Goal: Task Accomplishment & Management: Manage account settings

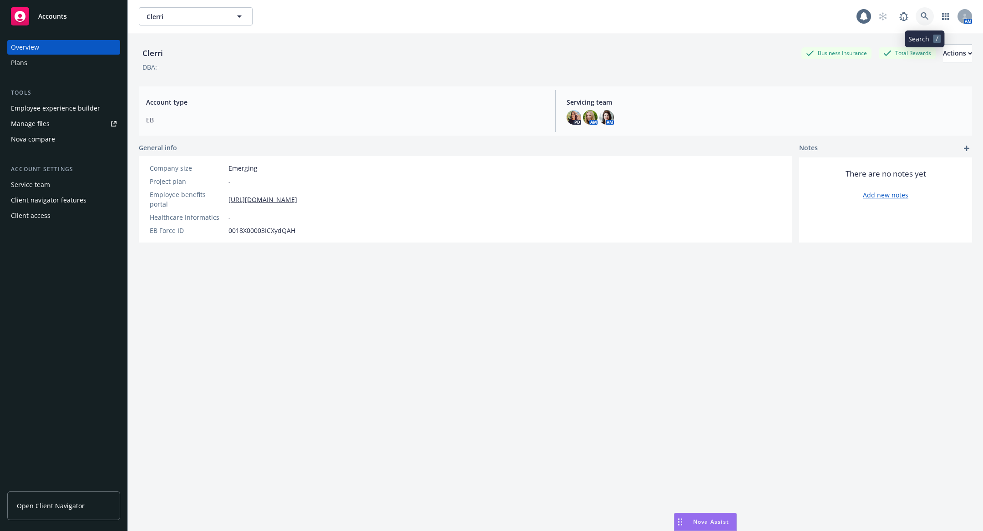
click at [927, 15] on icon at bounding box center [925, 16] width 8 height 8
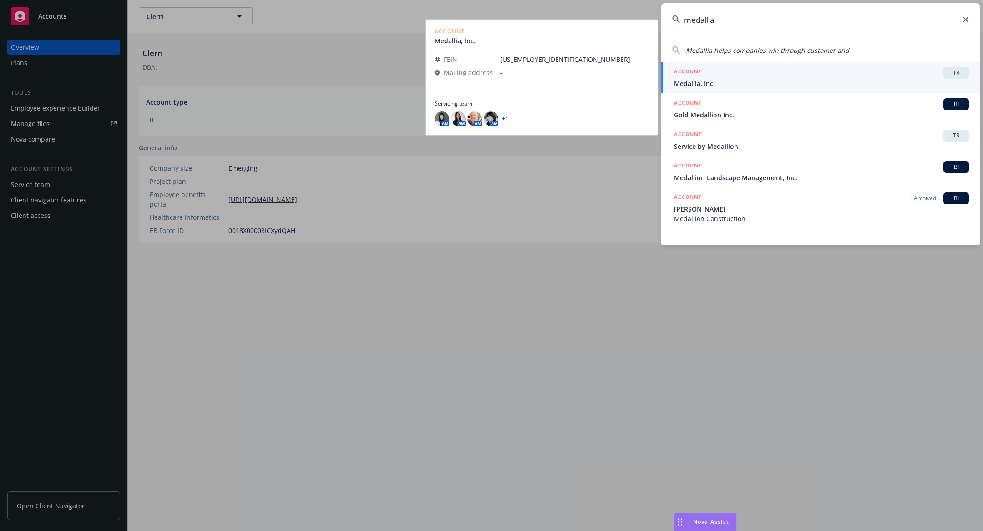
type input "medallia"
click at [775, 73] on div "ACCOUNT TR" at bounding box center [821, 73] width 295 height 12
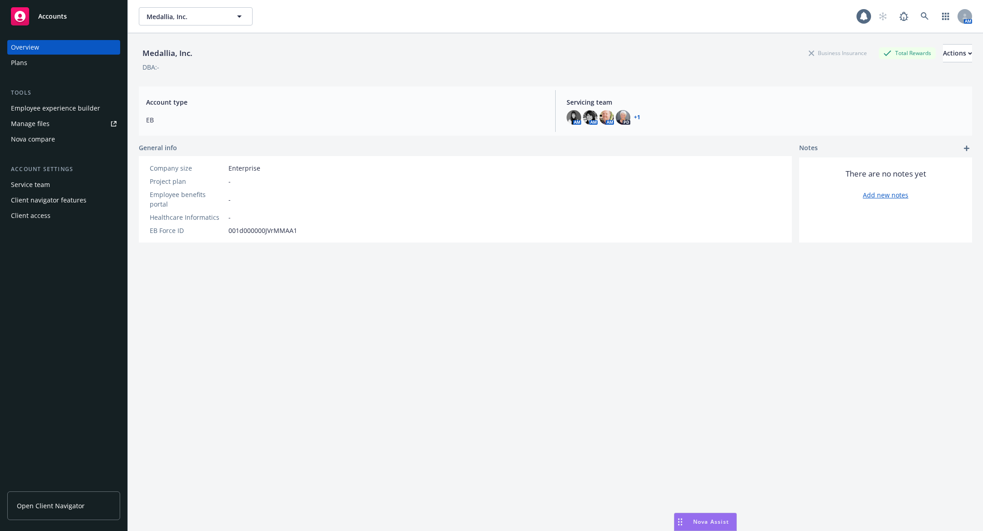
click at [73, 118] on link "Manage files" at bounding box center [63, 124] width 113 height 15
click at [61, 108] on div "Employee experience builder" at bounding box center [55, 108] width 89 height 15
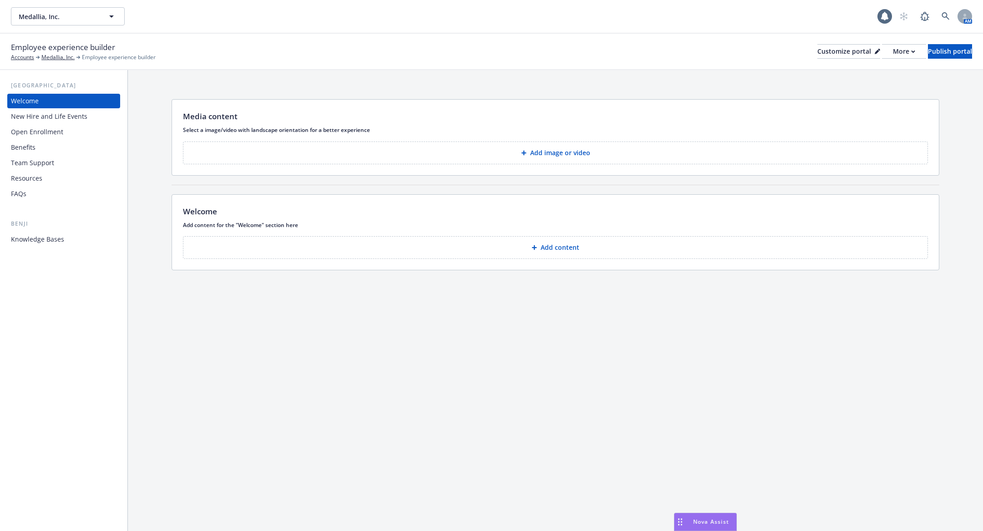
click at [76, 133] on div "Open Enrollment" at bounding box center [64, 132] width 106 height 15
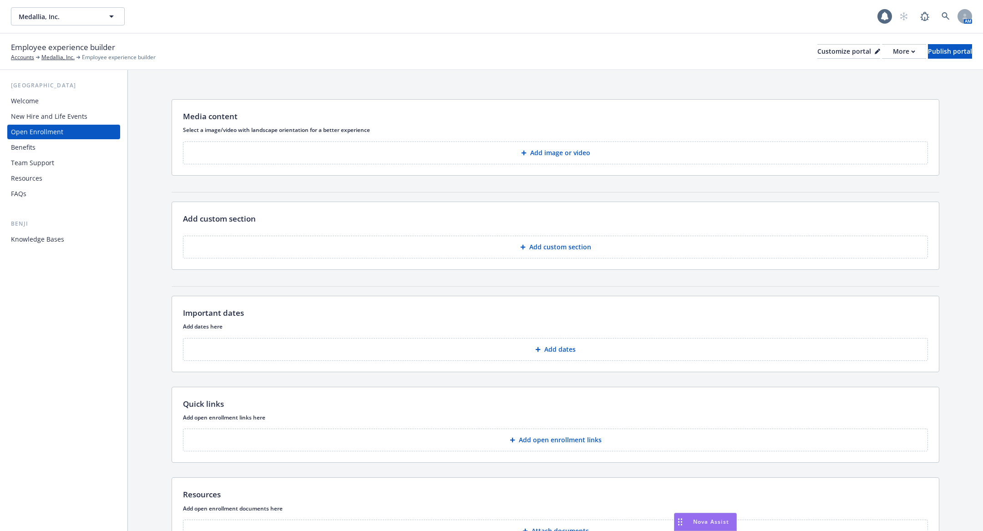
click at [86, 113] on div "New Hire and Life Events" at bounding box center [64, 116] width 106 height 15
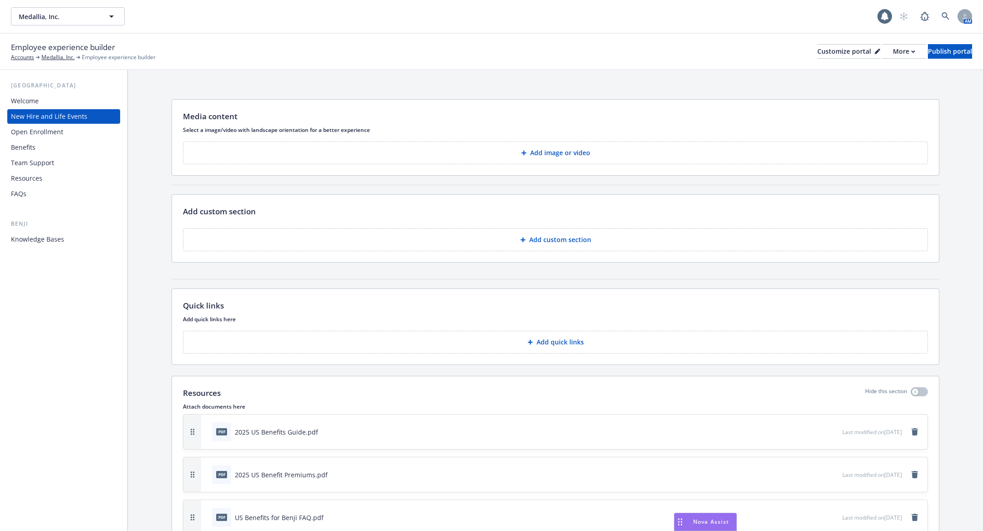
click at [77, 135] on div "Open Enrollment" at bounding box center [64, 132] width 106 height 15
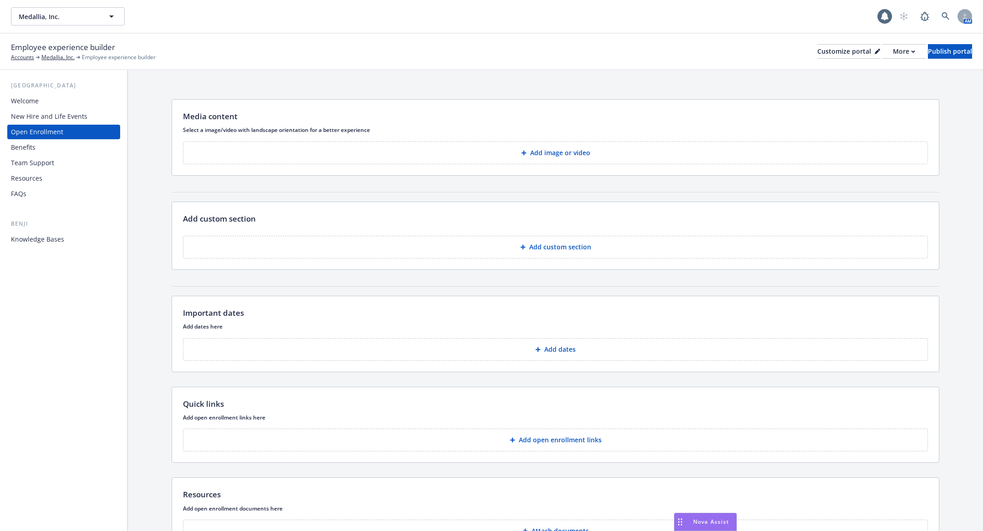
click at [73, 148] on div "Benefits" at bounding box center [64, 147] width 106 height 15
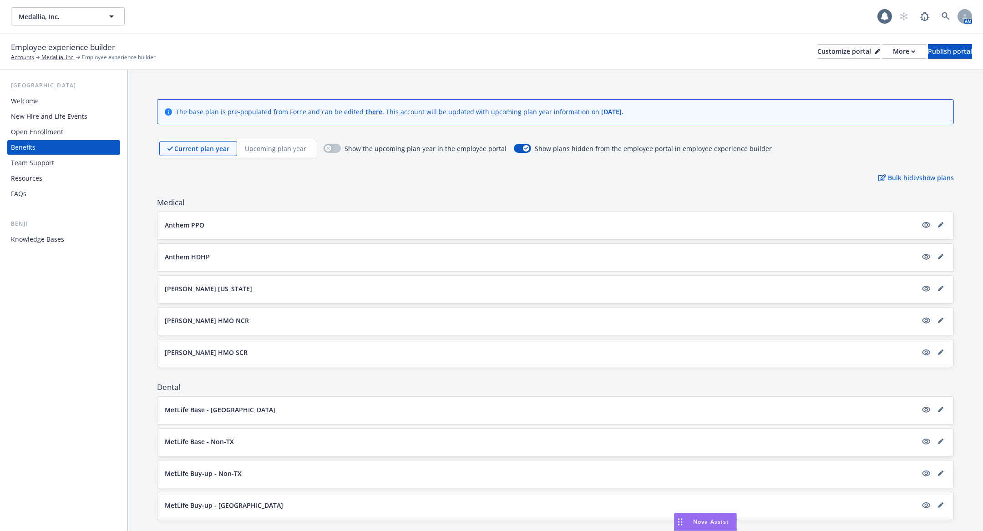
click at [71, 235] on div "Knowledge Bases" at bounding box center [64, 239] width 106 height 15
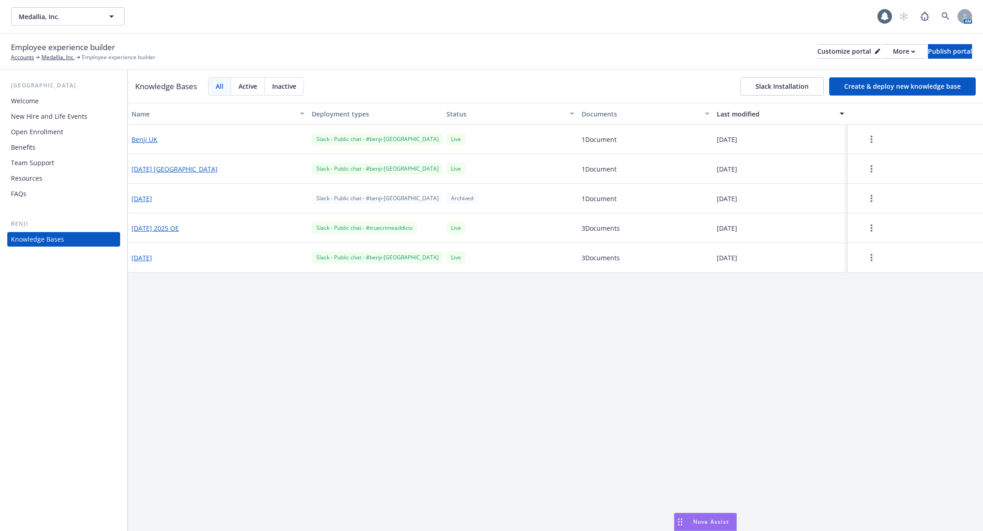
click at [305, 344] on div "Name Deployment types Status Documents Last modified Benji UK Slack - Public ch…" at bounding box center [555, 317] width 855 height 428
click at [944, 18] on icon at bounding box center [946, 16] width 8 height 8
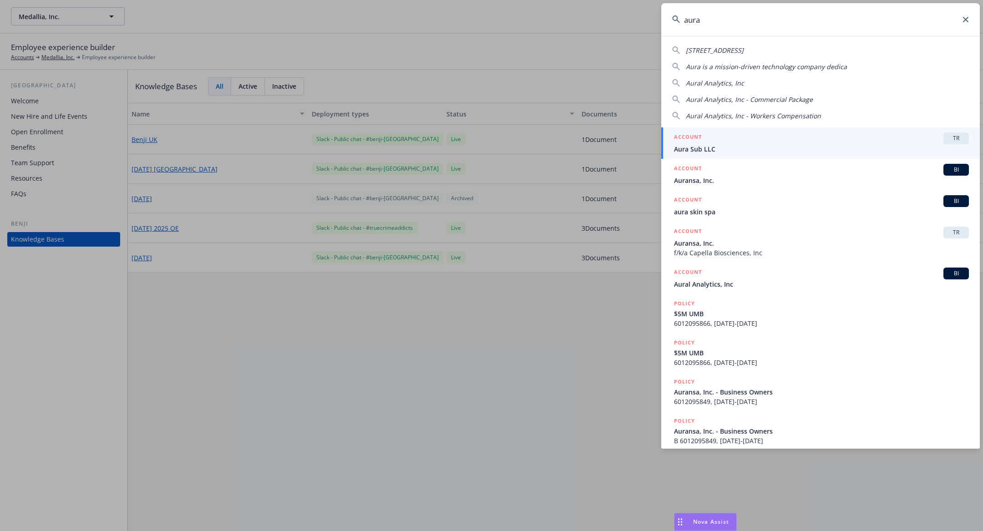
type input "aura"
click at [766, 142] on div "ACCOUNT TR" at bounding box center [821, 138] width 295 height 12
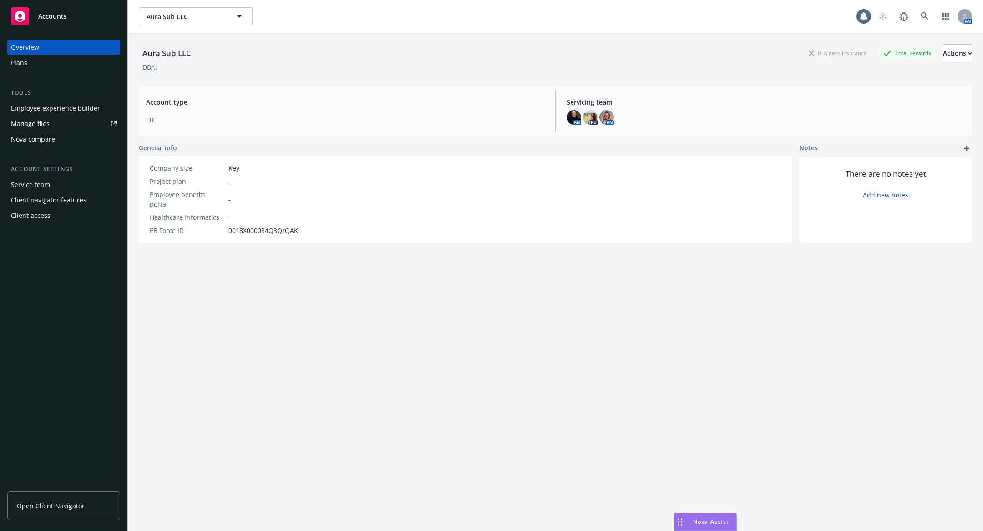
click at [73, 110] on div "Employee experience builder" at bounding box center [55, 108] width 89 height 15
click at [938, 10] on button "button" at bounding box center [946, 16] width 18 height 18
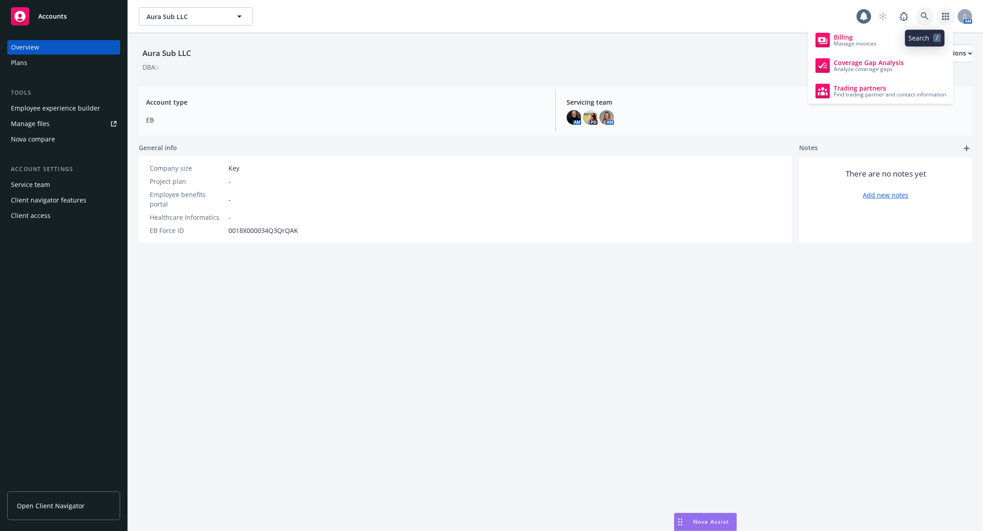
click at [922, 10] on link at bounding box center [925, 16] width 18 height 18
click at [926, 20] on icon at bounding box center [925, 16] width 8 height 8
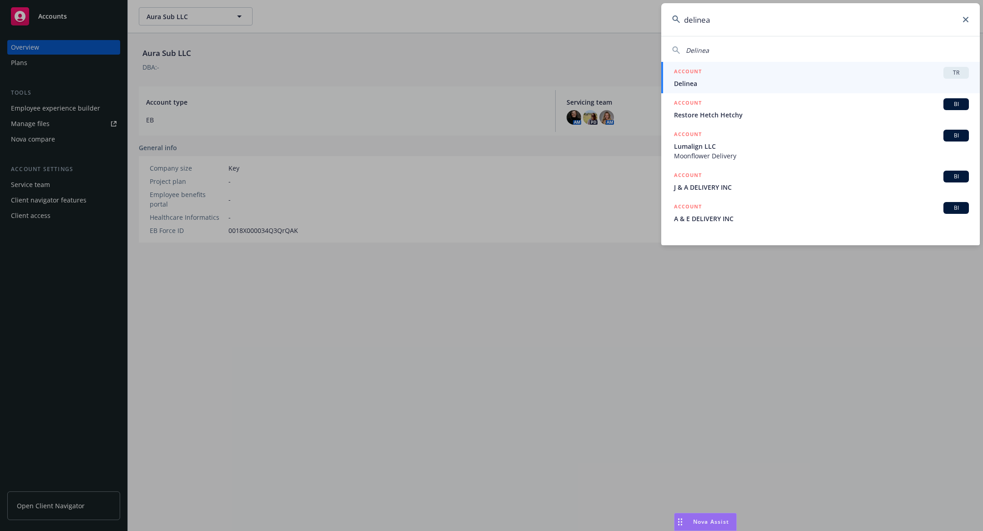
type input "delinea"
click at [799, 74] on div "ACCOUNT TR" at bounding box center [821, 73] width 295 height 12
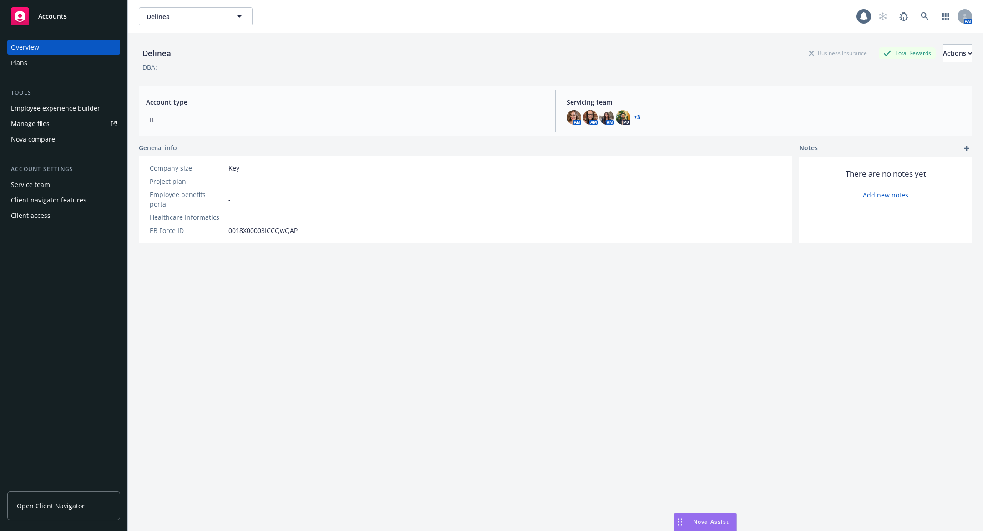
click at [54, 111] on div "Employee experience builder" at bounding box center [55, 108] width 89 height 15
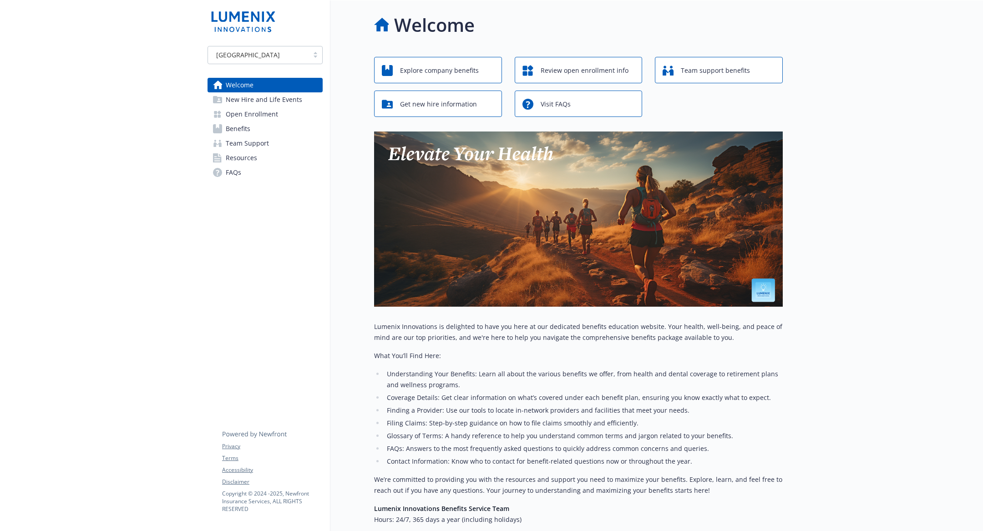
click at [282, 124] on link "Benefits" at bounding box center [265, 129] width 115 height 15
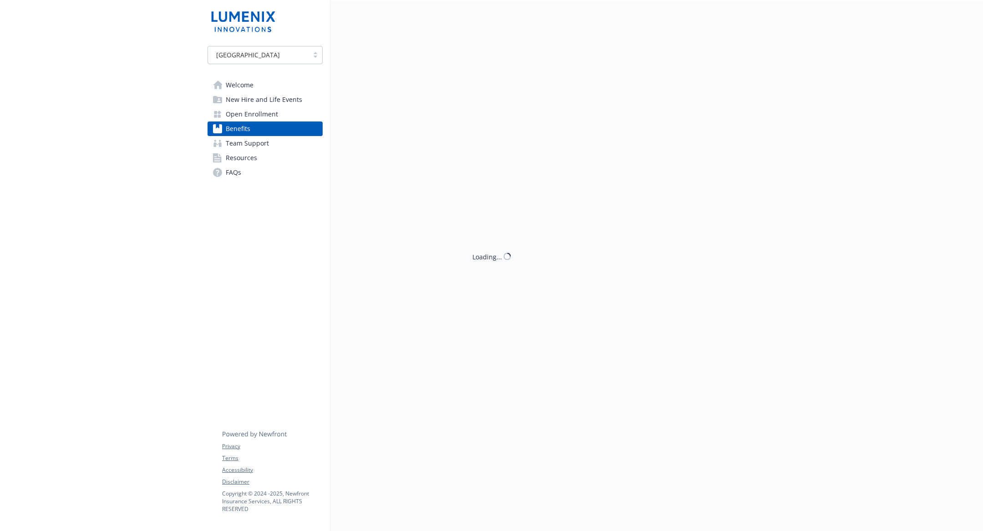
click at [273, 115] on span "Open Enrollment" at bounding box center [252, 114] width 52 height 15
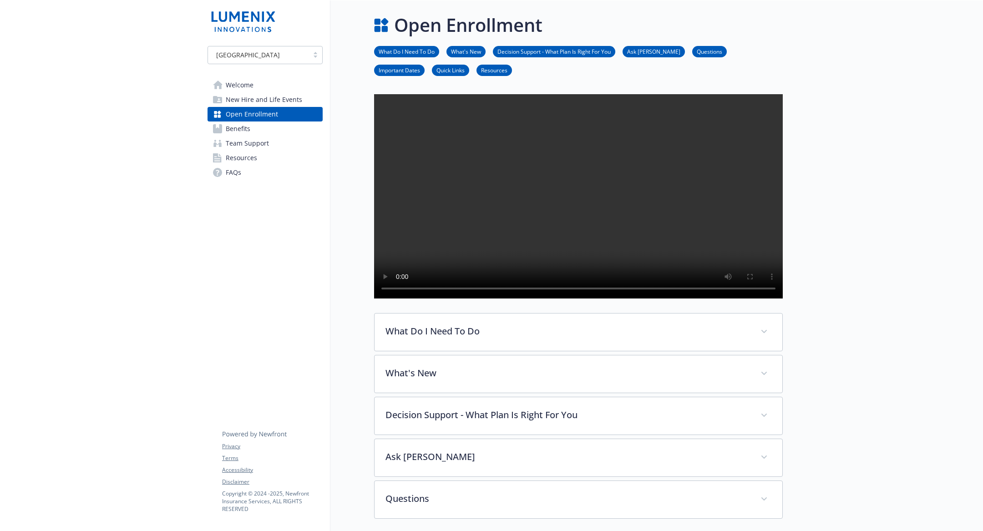
click at [270, 128] on link "Benefits" at bounding box center [265, 129] width 115 height 15
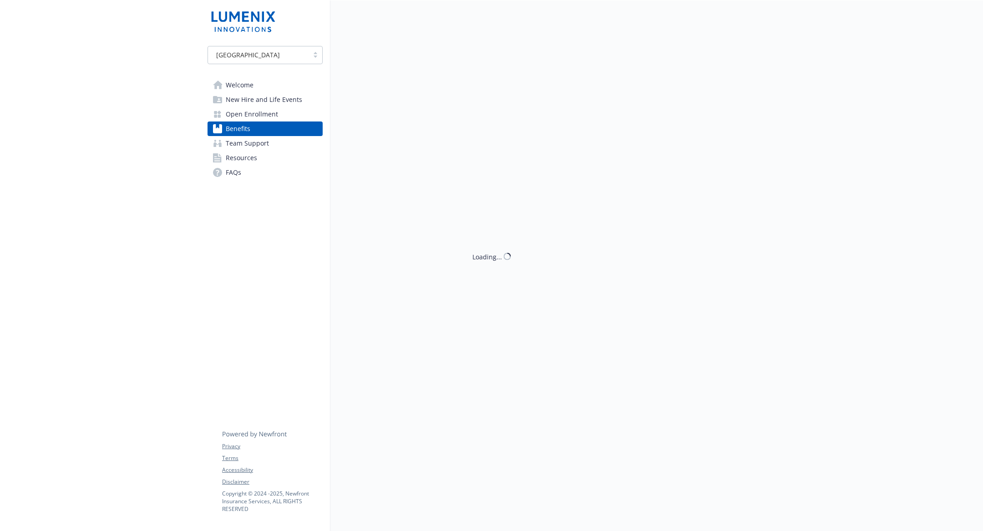
click at [270, 128] on link "Benefits" at bounding box center [265, 129] width 115 height 15
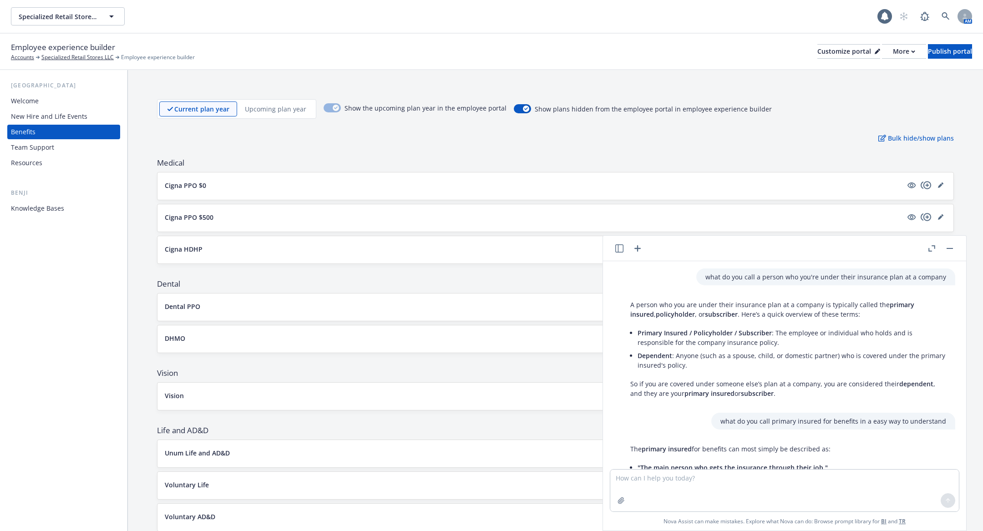
scroll to position [110, 0]
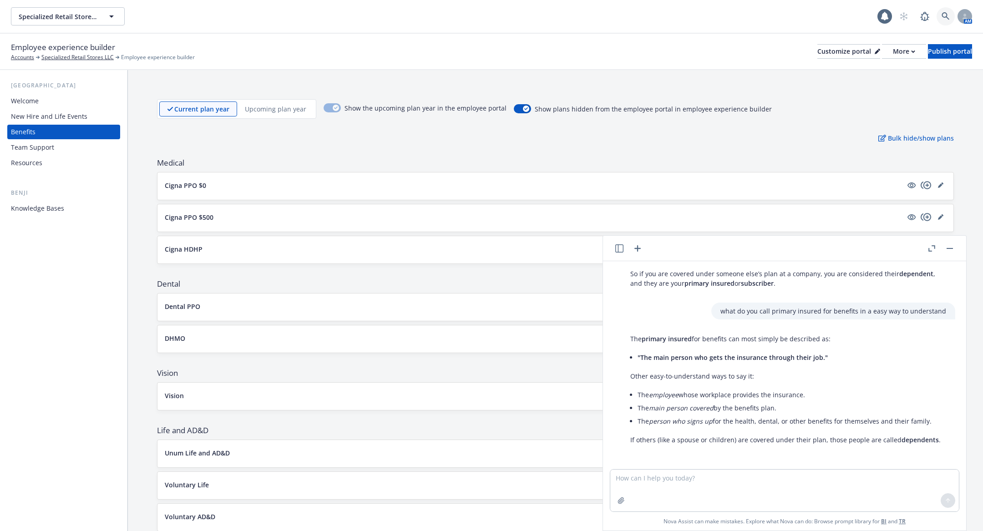
click at [941, 18] on link at bounding box center [946, 16] width 18 height 18
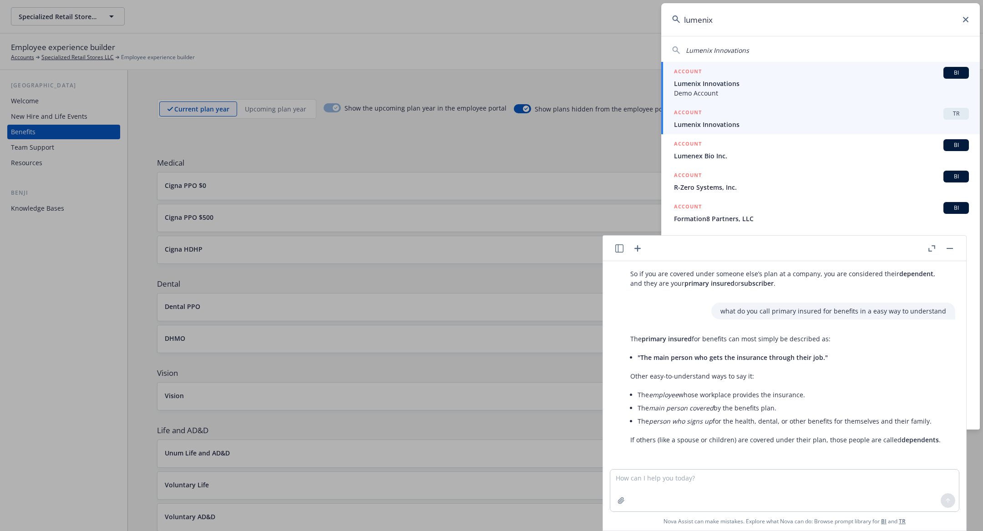
type input "lumenix"
click at [840, 116] on div "ACCOUNT TR" at bounding box center [821, 114] width 295 height 12
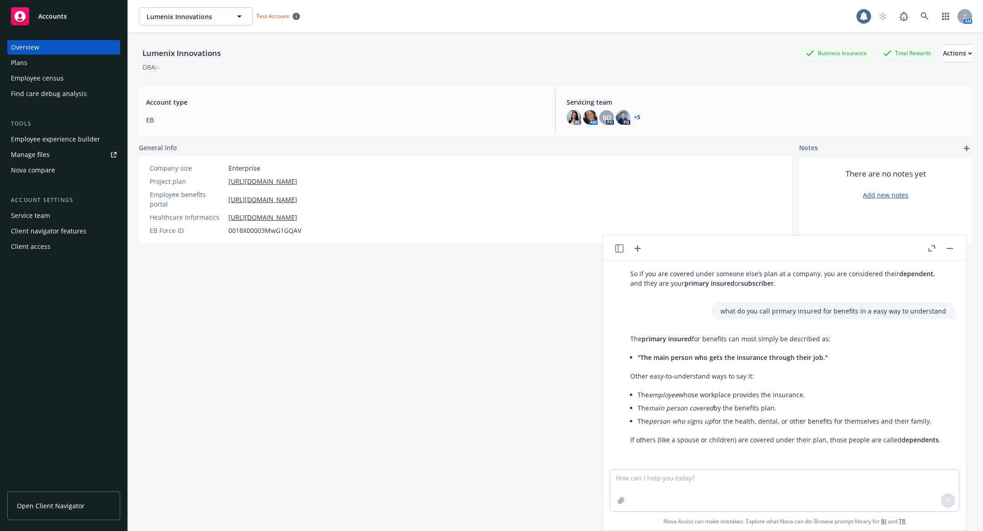
click at [51, 79] on div "Employee census" at bounding box center [37, 78] width 53 height 15
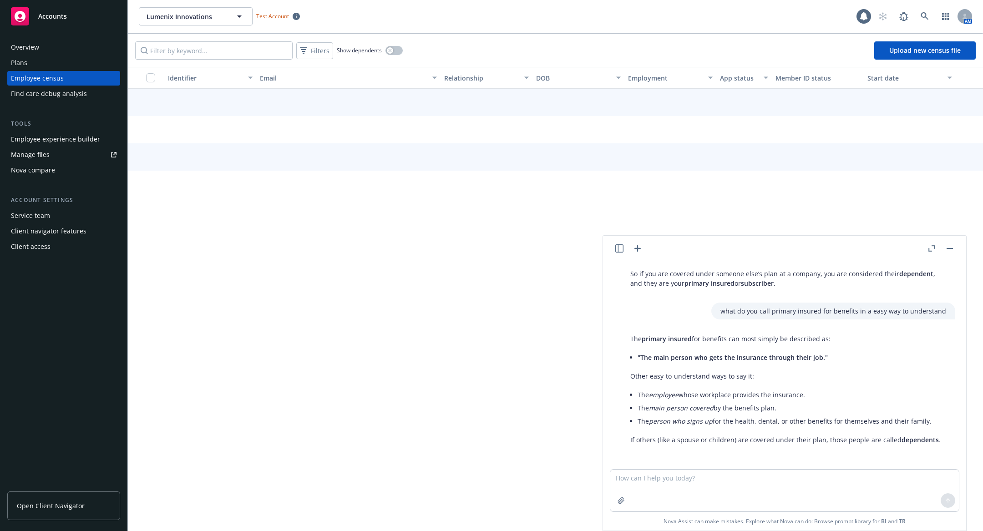
click at [66, 132] on div "Employee experience builder" at bounding box center [55, 139] width 89 height 15
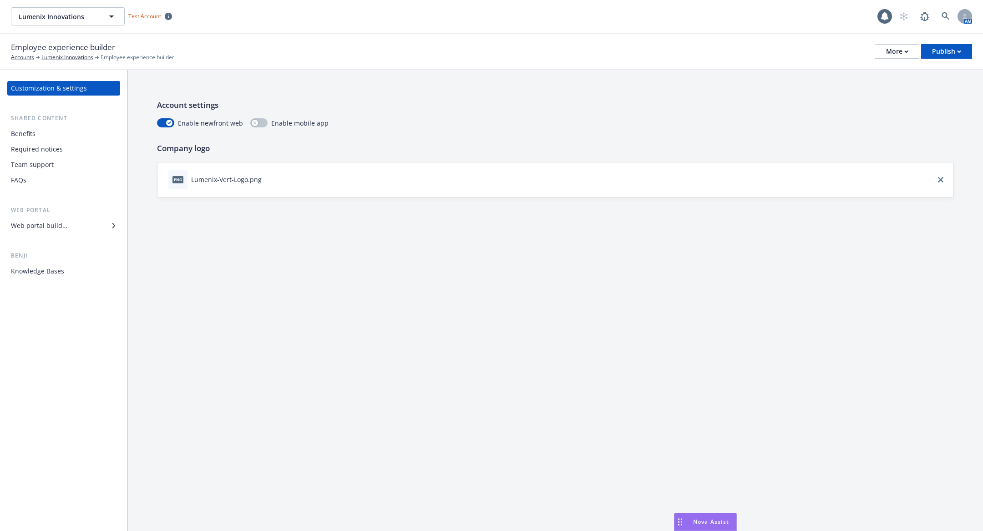
click at [898, 59] on div "Employee experience builder Accounts Lumenix Innovations Employee experience bu…" at bounding box center [491, 51] width 961 height 20
click at [890, 51] on div "More" at bounding box center [897, 52] width 22 height 14
click at [884, 105] on link "Configure test user to preview app" at bounding box center [851, 108] width 135 height 18
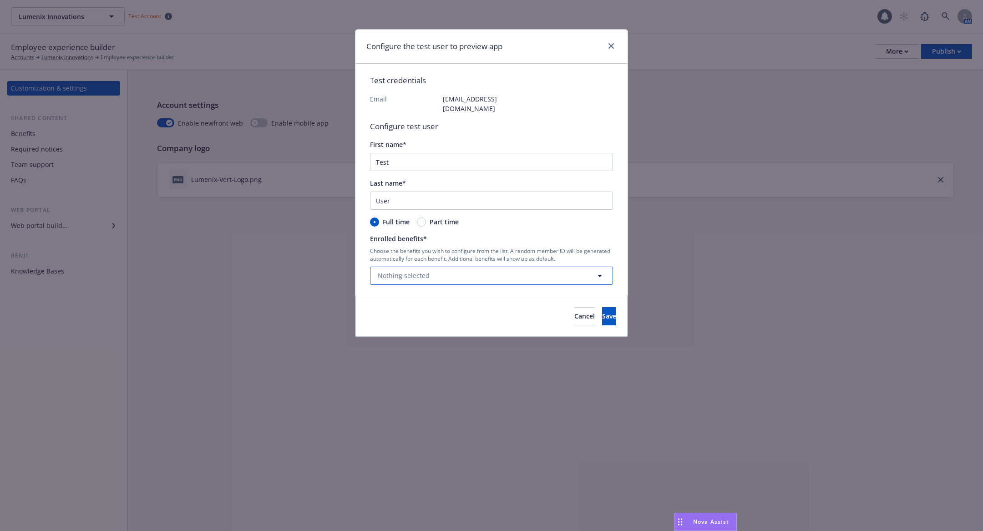
click at [511, 274] on button "Nothing selected" at bounding box center [491, 276] width 243 height 18
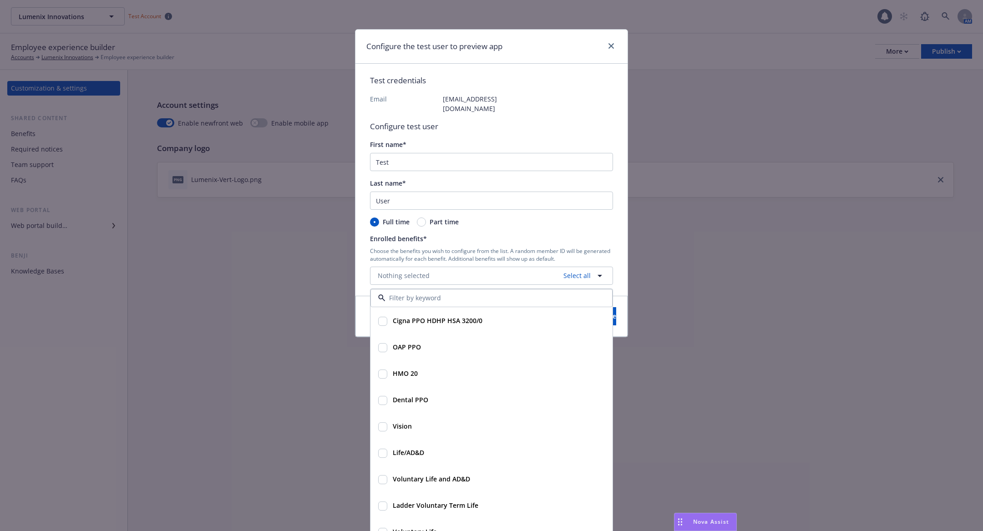
click at [726, 336] on div "Configure the test user to preview app Test credentials Email [EMAIL_ADDRESS][D…" at bounding box center [491, 265] width 983 height 531
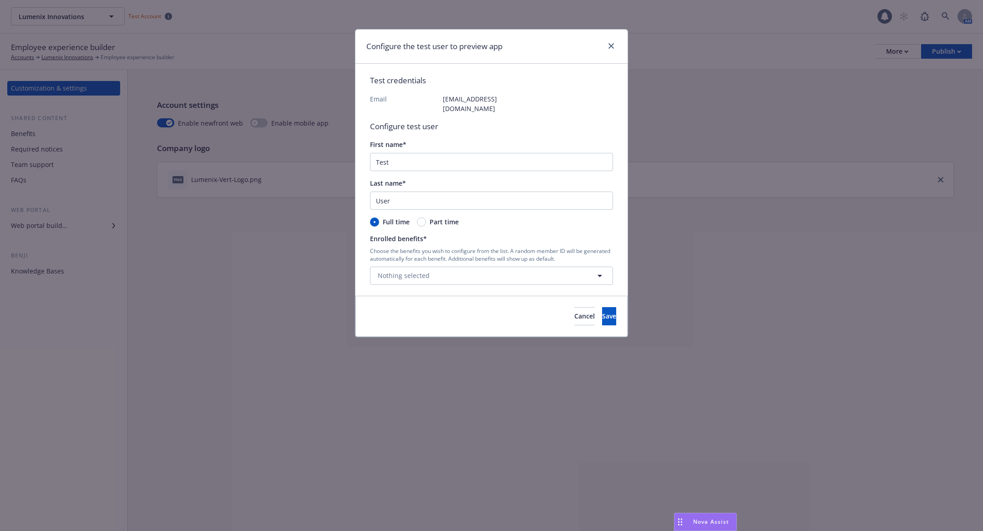
click at [605, 49] on div at bounding box center [609, 47] width 15 height 12
click at [613, 49] on link "close" at bounding box center [611, 46] width 11 height 11
